Goal: Task Accomplishment & Management: Complete application form

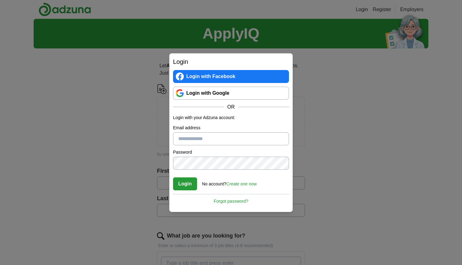
click at [207, 95] on link "Login with Google" at bounding box center [231, 93] width 116 height 13
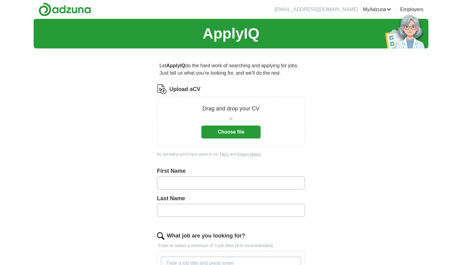
click at [236, 134] on button "Choose file" at bounding box center [230, 131] width 59 height 13
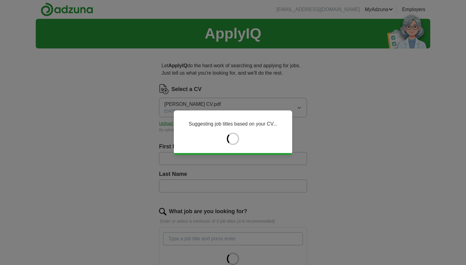
type input "******"
type input "*****"
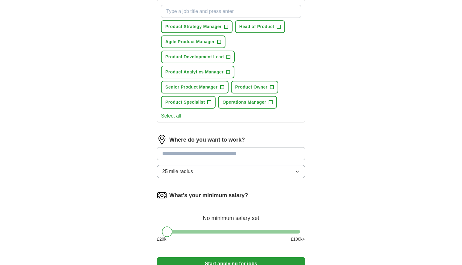
scroll to position [231, 0]
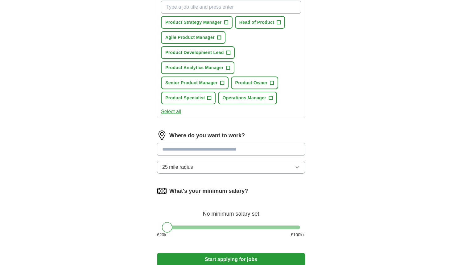
click at [224, 152] on input at bounding box center [231, 149] width 148 height 13
type input "*"
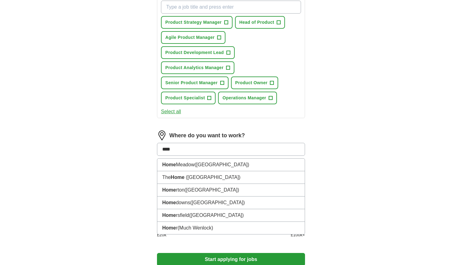
click at [81, 189] on div "ApplyIQ Let ApplyIQ do the hard work of searching and applying for jobs. Just t…" at bounding box center [231, 34] width 394 height 495
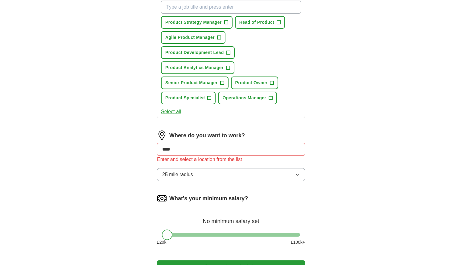
click at [182, 156] on div "Enter and select a location from the list" at bounding box center [231, 159] width 148 height 7
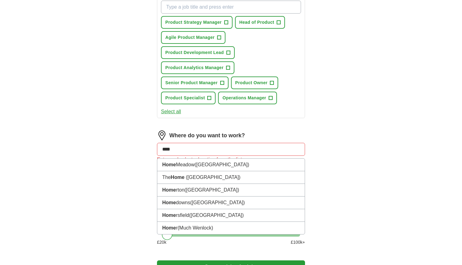
click at [182, 152] on input "****" at bounding box center [231, 149] width 148 height 13
type input "*"
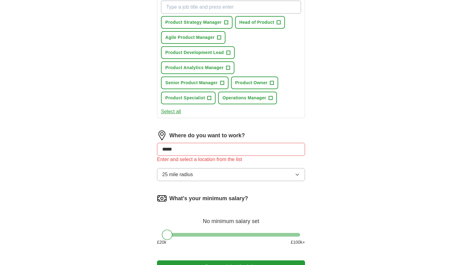
type input "******"
click at [84, 173] on div "ApplyIQ Let ApplyIQ do the hard work of searching and applying for jobs. Just t…" at bounding box center [231, 38] width 394 height 502
click at [231, 179] on button "25 mile radius" at bounding box center [231, 174] width 148 height 13
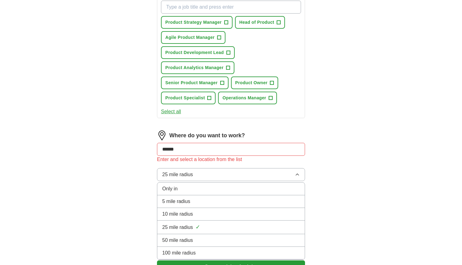
click at [202, 188] on div "Only in" at bounding box center [230, 188] width 137 height 7
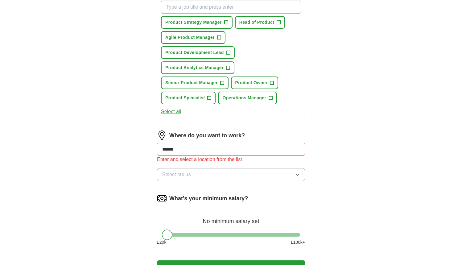
click at [197, 148] on input "******" at bounding box center [231, 149] width 148 height 13
drag, startPoint x: 197, startPoint y: 148, endPoint x: 131, endPoint y: 145, distance: 66.0
click at [131, 145] on div "ApplyIQ Let ApplyIQ do the hard work of searching and applying for jobs. Just t…" at bounding box center [231, 38] width 394 height 502
click at [128, 177] on div "ApplyIQ Let ApplyIQ do the hard work of searching and applying for jobs. Just t…" at bounding box center [231, 38] width 394 height 502
click at [175, 148] on input at bounding box center [231, 149] width 148 height 13
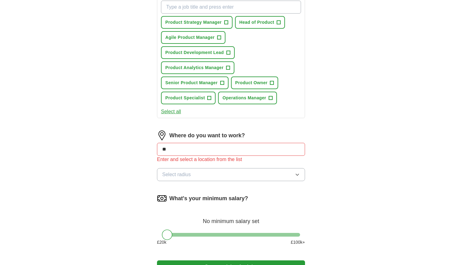
type input "*"
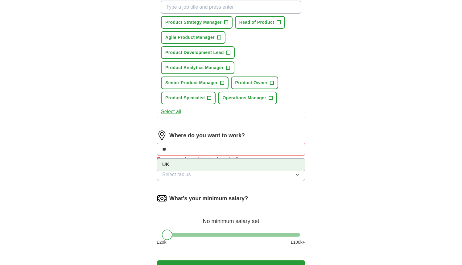
click at [166, 165] on strong "UK" at bounding box center [165, 164] width 7 height 5
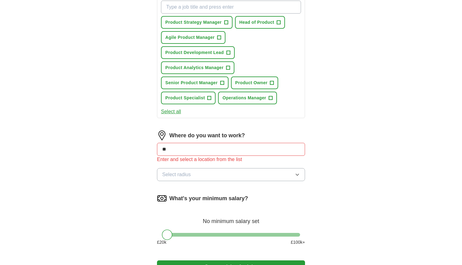
click at [190, 172] on span "Select radius" at bounding box center [176, 174] width 29 height 7
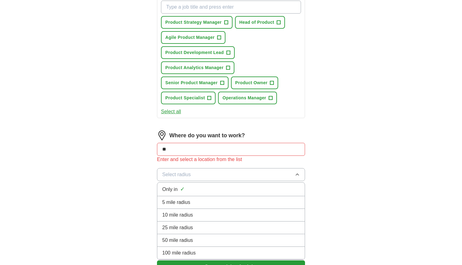
click at [178, 189] on div "Only in ✓" at bounding box center [230, 189] width 137 height 8
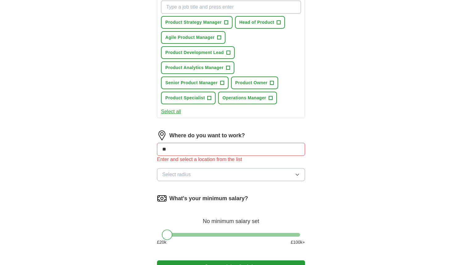
click at [143, 187] on div "Let ApplyIQ do the hard work of searching and applying for jobs. Just tell us w…" at bounding box center [230, 56] width 197 height 468
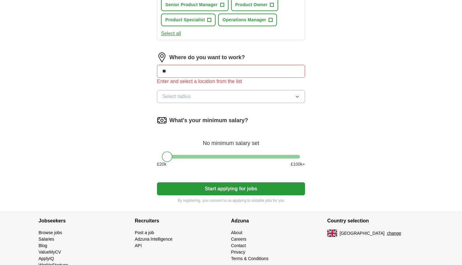
scroll to position [317, 0]
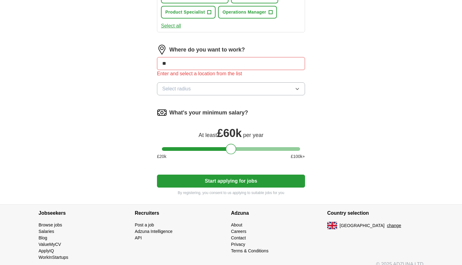
drag, startPoint x: 170, startPoint y: 150, endPoint x: 234, endPoint y: 145, distance: 63.7
click at [234, 145] on div at bounding box center [231, 149] width 10 height 10
click at [233, 180] on button "Start applying for jobs" at bounding box center [231, 180] width 148 height 13
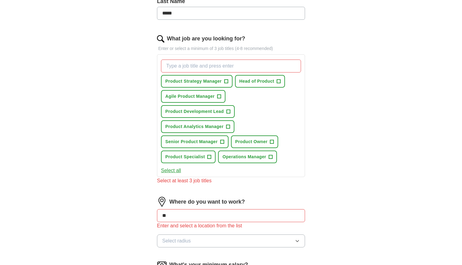
scroll to position [173, 0]
click at [227, 80] on span "+" at bounding box center [226, 81] width 4 height 5
click at [279, 83] on span "+" at bounding box center [279, 81] width 4 height 5
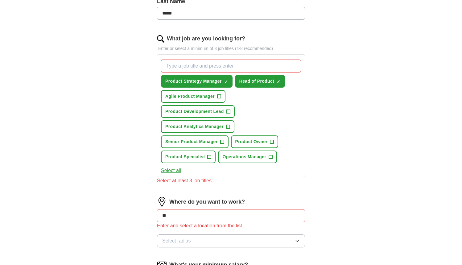
click at [0, 0] on span "×" at bounding box center [0, 0] width 0 height 0
click at [220, 97] on span "+" at bounding box center [219, 96] width 4 height 5
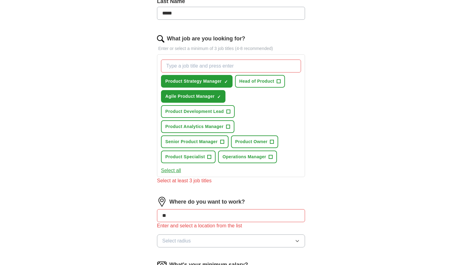
click at [228, 126] on span "+" at bounding box center [228, 126] width 4 height 5
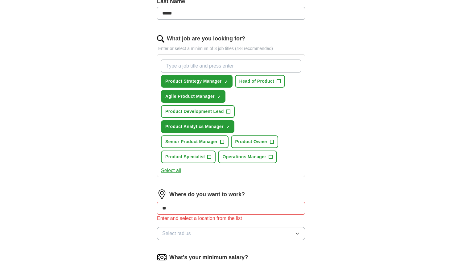
click at [221, 140] on span "+" at bounding box center [222, 141] width 4 height 5
click at [273, 142] on span "+" at bounding box center [272, 141] width 4 height 5
click at [209, 156] on span "+" at bounding box center [209, 156] width 4 height 5
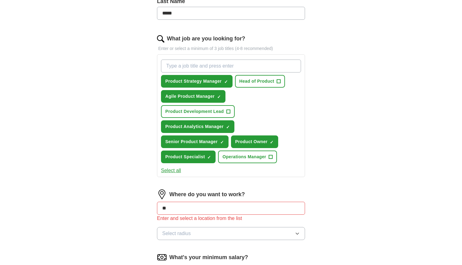
click at [270, 157] on span "+" at bounding box center [271, 156] width 4 height 5
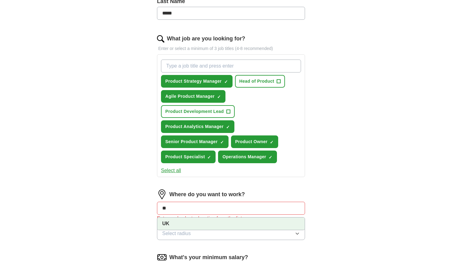
click at [185, 208] on input "**" at bounding box center [231, 207] width 148 height 13
type input "*"
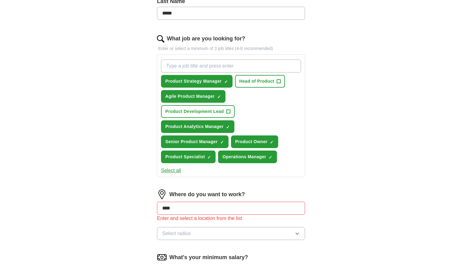
type input "*****"
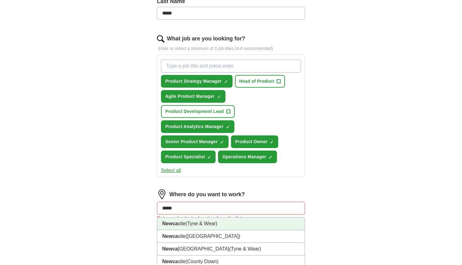
click at [191, 223] on span "(Tyne & Wear)" at bounding box center [201, 223] width 32 height 5
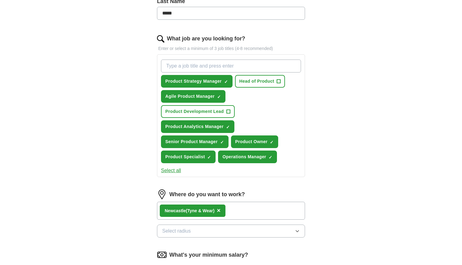
click at [191, 230] on span "Select radius" at bounding box center [176, 230] width 29 height 7
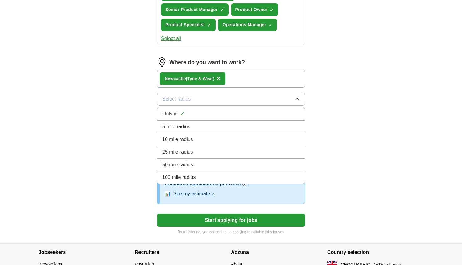
scroll to position [305, 0]
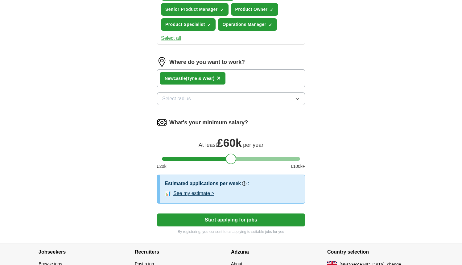
click at [237, 220] on button "Start applying for jobs" at bounding box center [231, 219] width 148 height 13
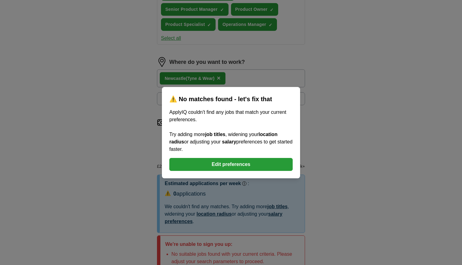
click at [249, 165] on button "Edit preferences" at bounding box center [230, 164] width 123 height 13
